Goal: Entertainment & Leisure: Consume media (video, audio)

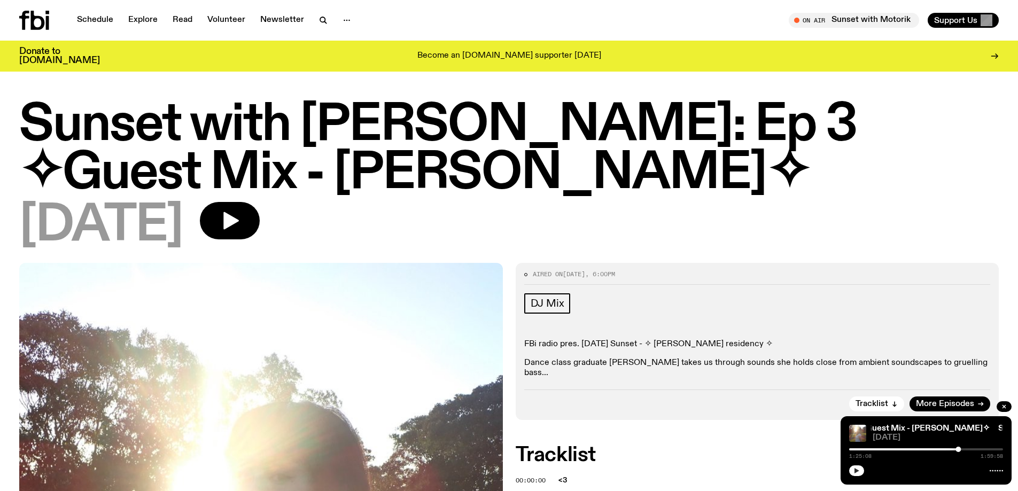
click at [858, 470] on icon "button" at bounding box center [856, 471] width 6 height 6
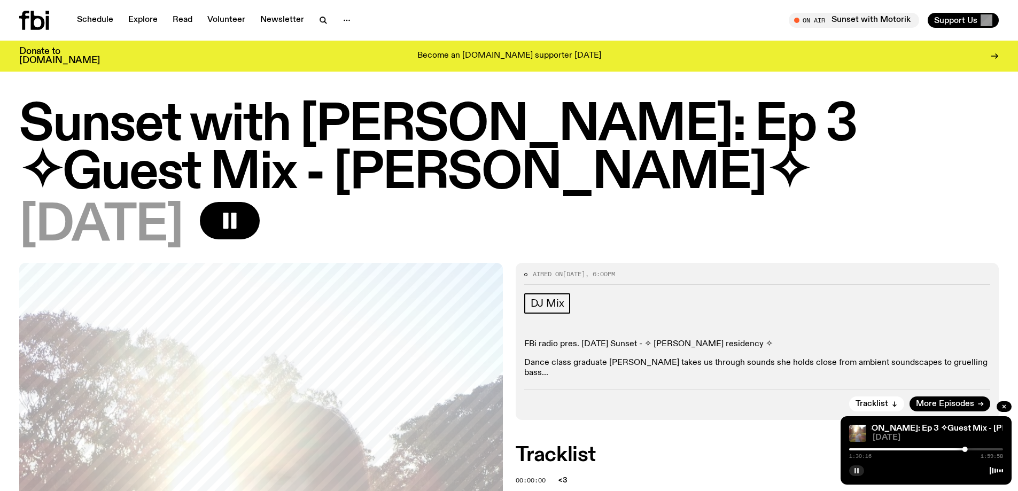
click at [855, 472] on rect "button" at bounding box center [855, 470] width 2 height 5
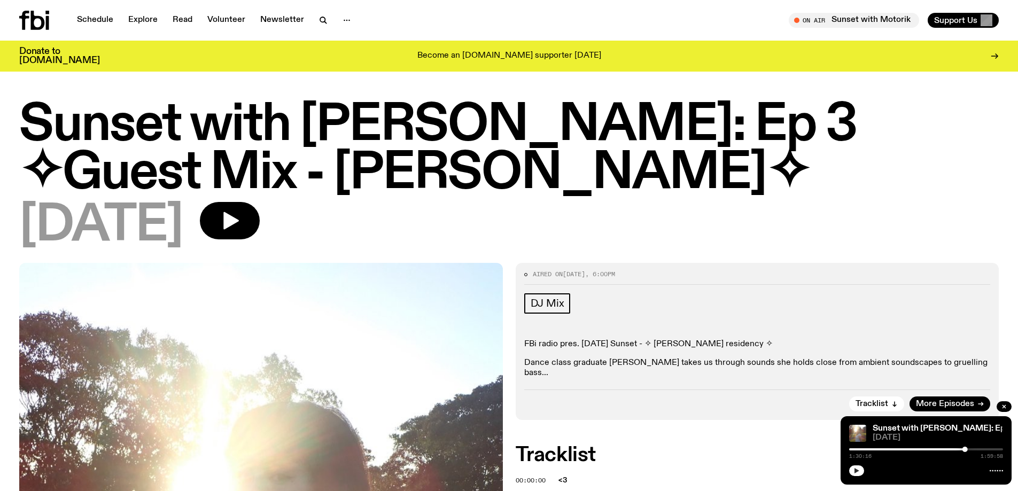
click at [860, 445] on div "Sunset with [PERSON_NAME]: Ep 3 ✧Guest Mix - [PERSON_NAME]✧ Sunset with [PERSON…" at bounding box center [925, 450] width 171 height 68
click at [854, 448] on div at bounding box center [888, 449] width 154 height 2
click at [858, 473] on icon "button" at bounding box center [856, 471] width 6 height 6
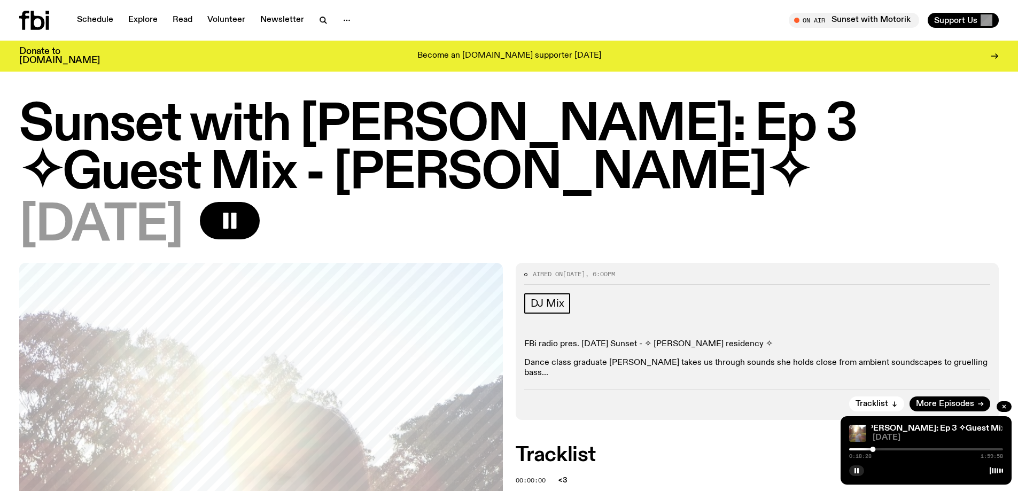
click at [96, 20] on link "Schedule" at bounding box center [95, 20] width 49 height 15
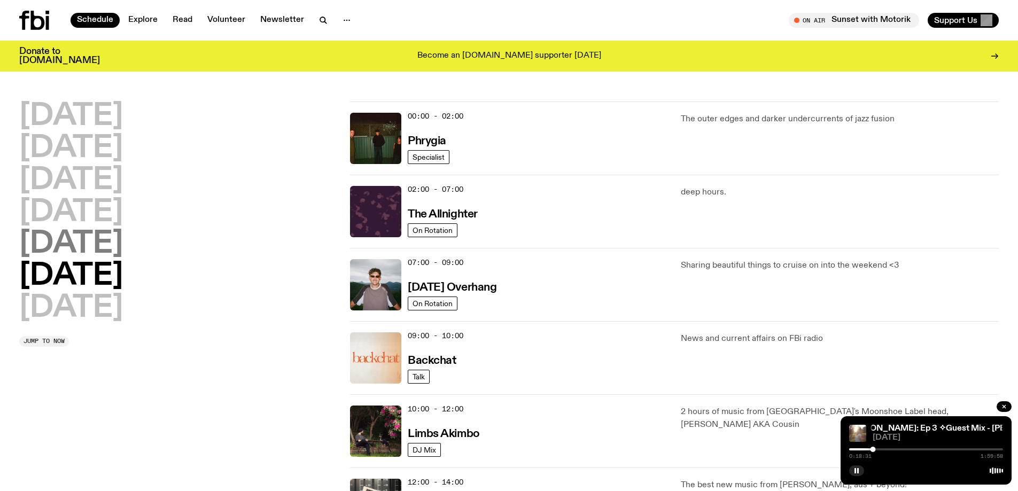
click at [81, 239] on h2 "[DATE]" at bounding box center [71, 244] width 104 height 30
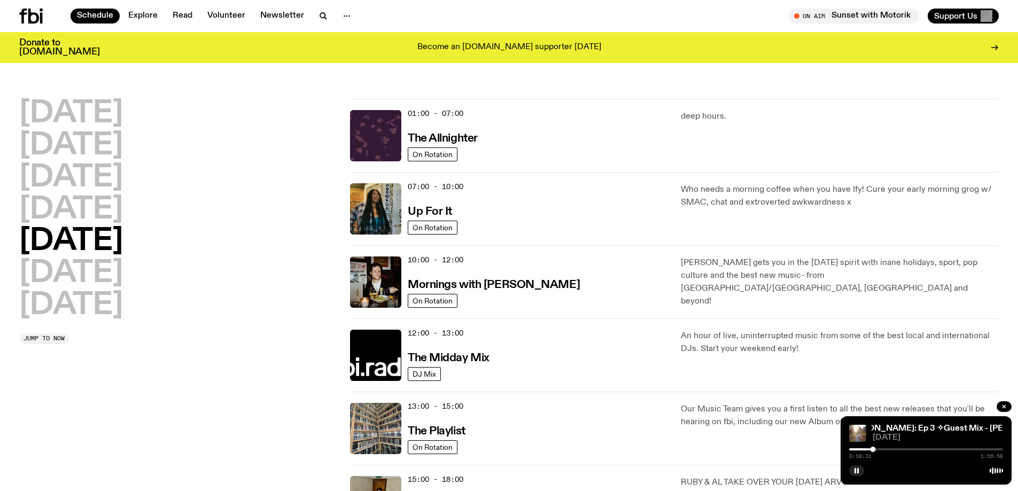
scroll to position [30, 0]
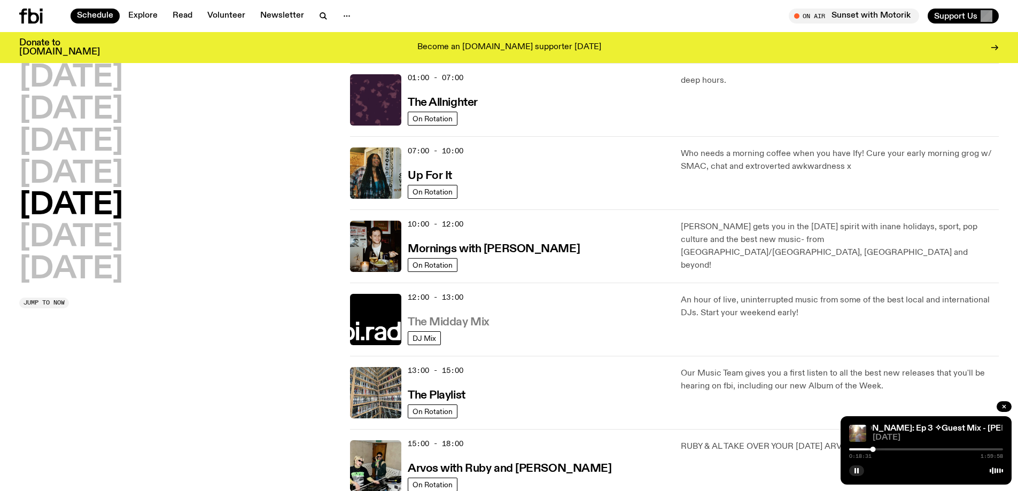
click at [476, 319] on h3 "The Midday Mix" at bounding box center [449, 322] width 82 height 11
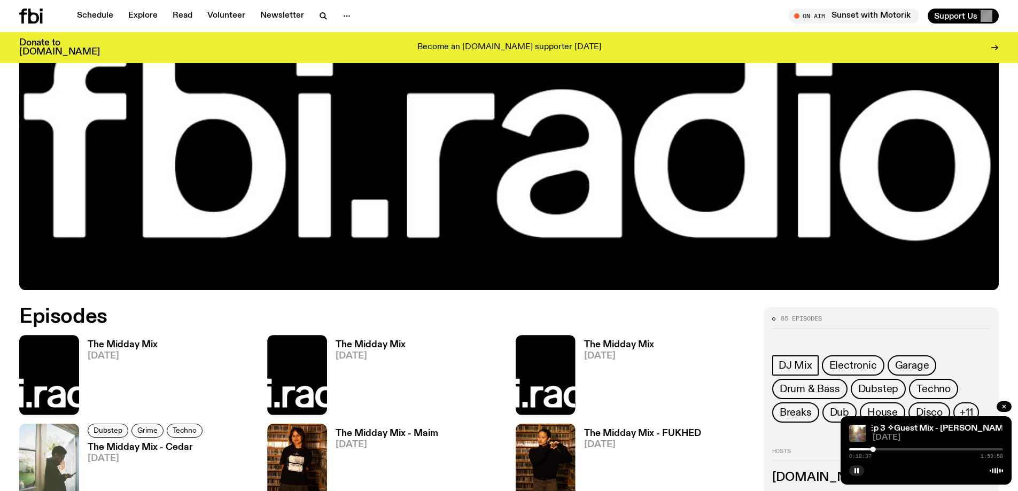
scroll to position [527, 0]
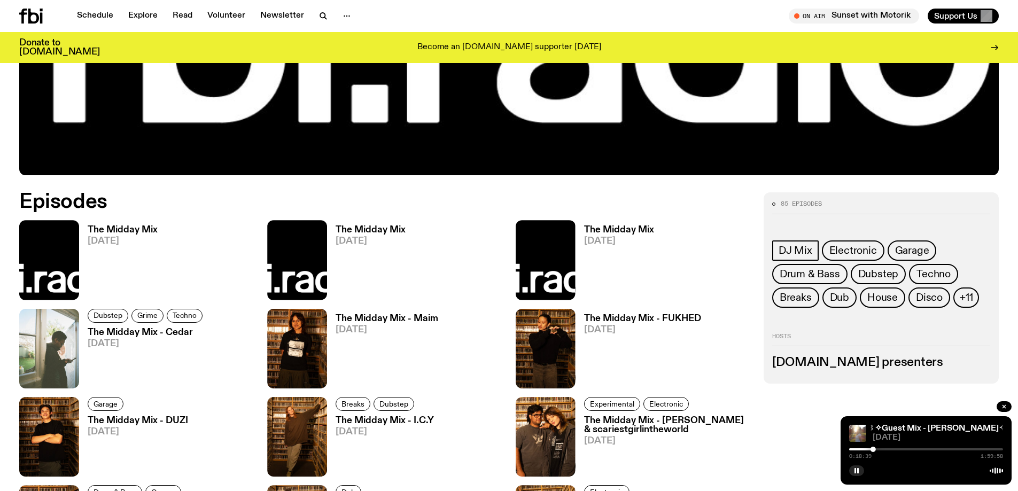
click at [100, 232] on h3 "The Midday Mix" at bounding box center [123, 229] width 70 height 9
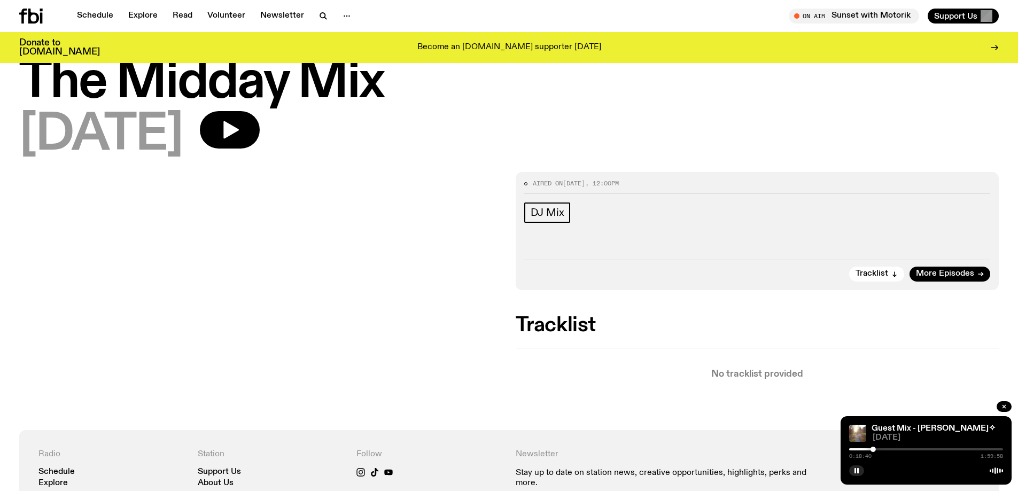
scroll to position [53, 0]
